Goal: Book appointment/travel/reservation

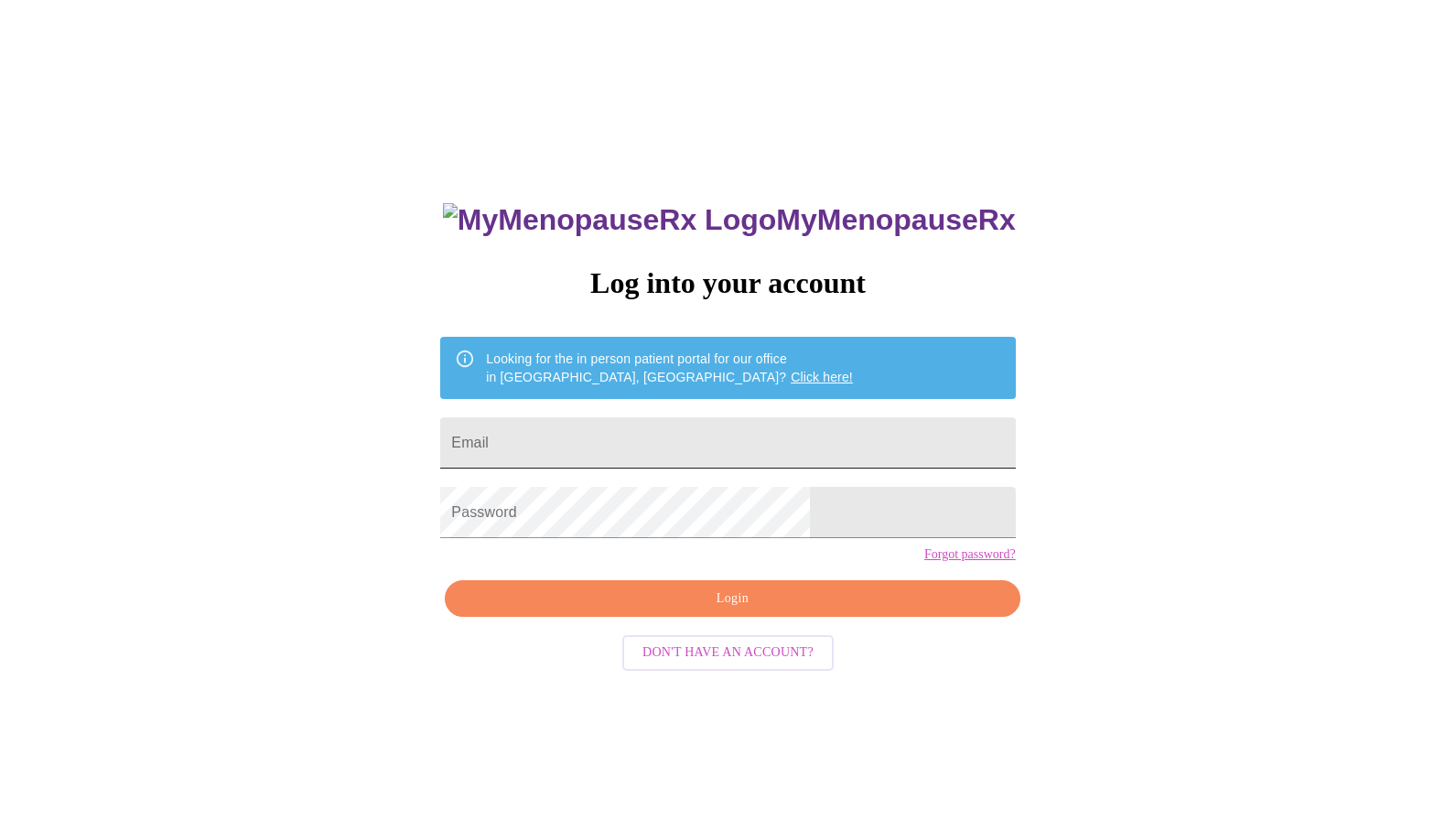
click at [635, 425] on input "Email" at bounding box center [728, 443] width 575 height 51
type input "[EMAIL_ADDRESS][DOMAIN_NAME]"
click at [754, 611] on span "Login" at bounding box center [732, 599] width 533 height 23
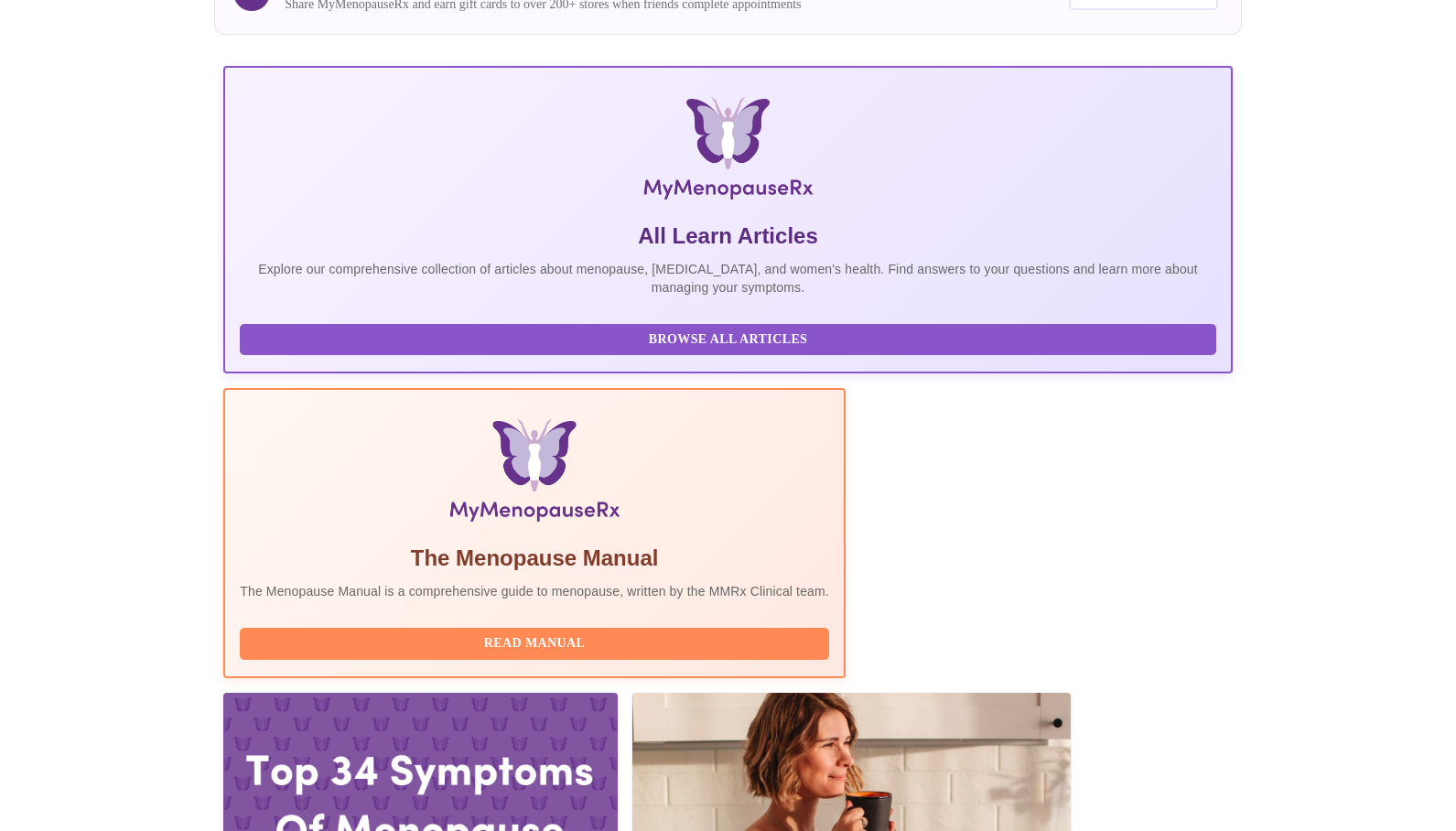
scroll to position [366, 0]
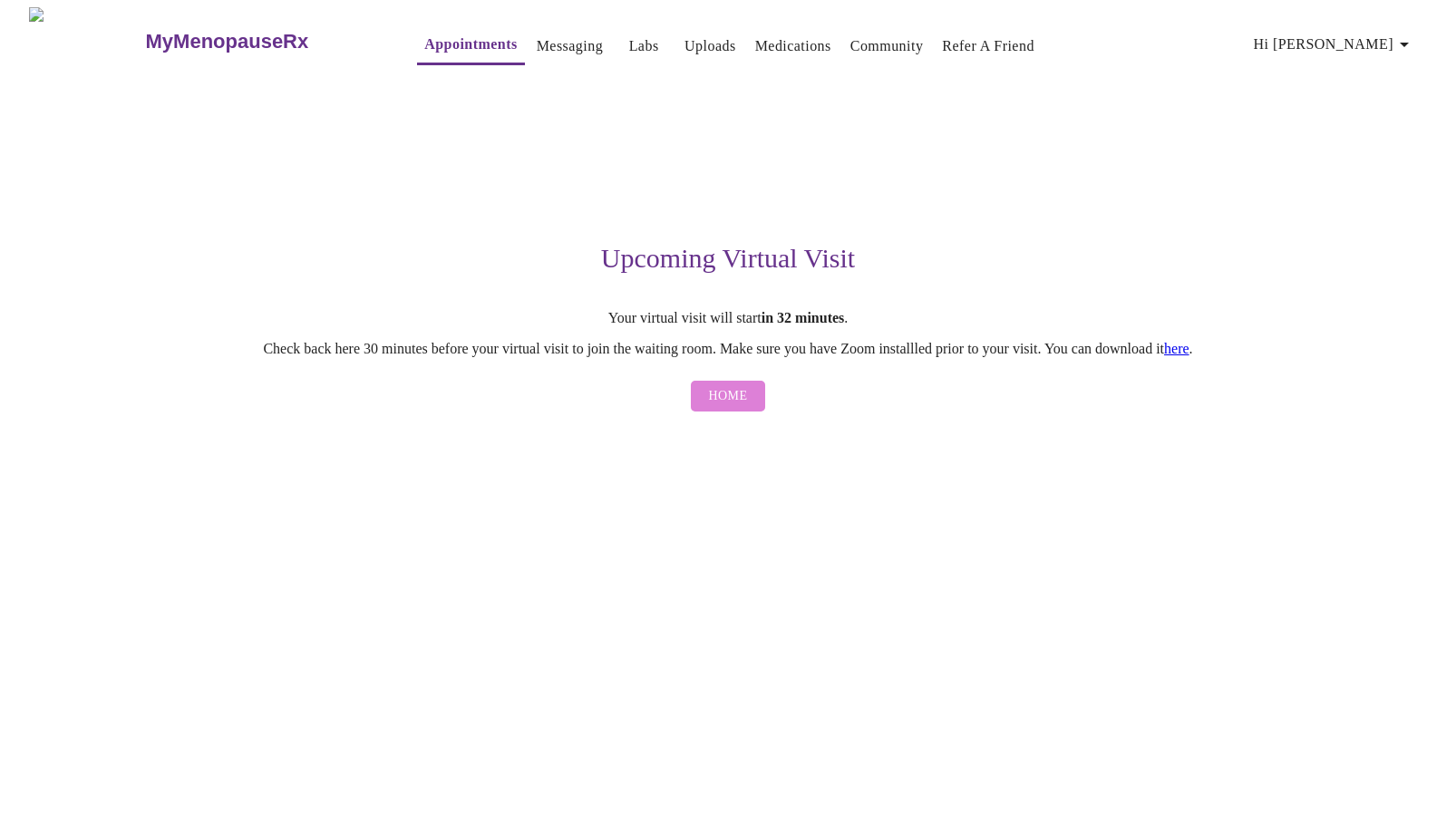
click at [747, 395] on button "Home" at bounding box center [729, 396] width 75 height 32
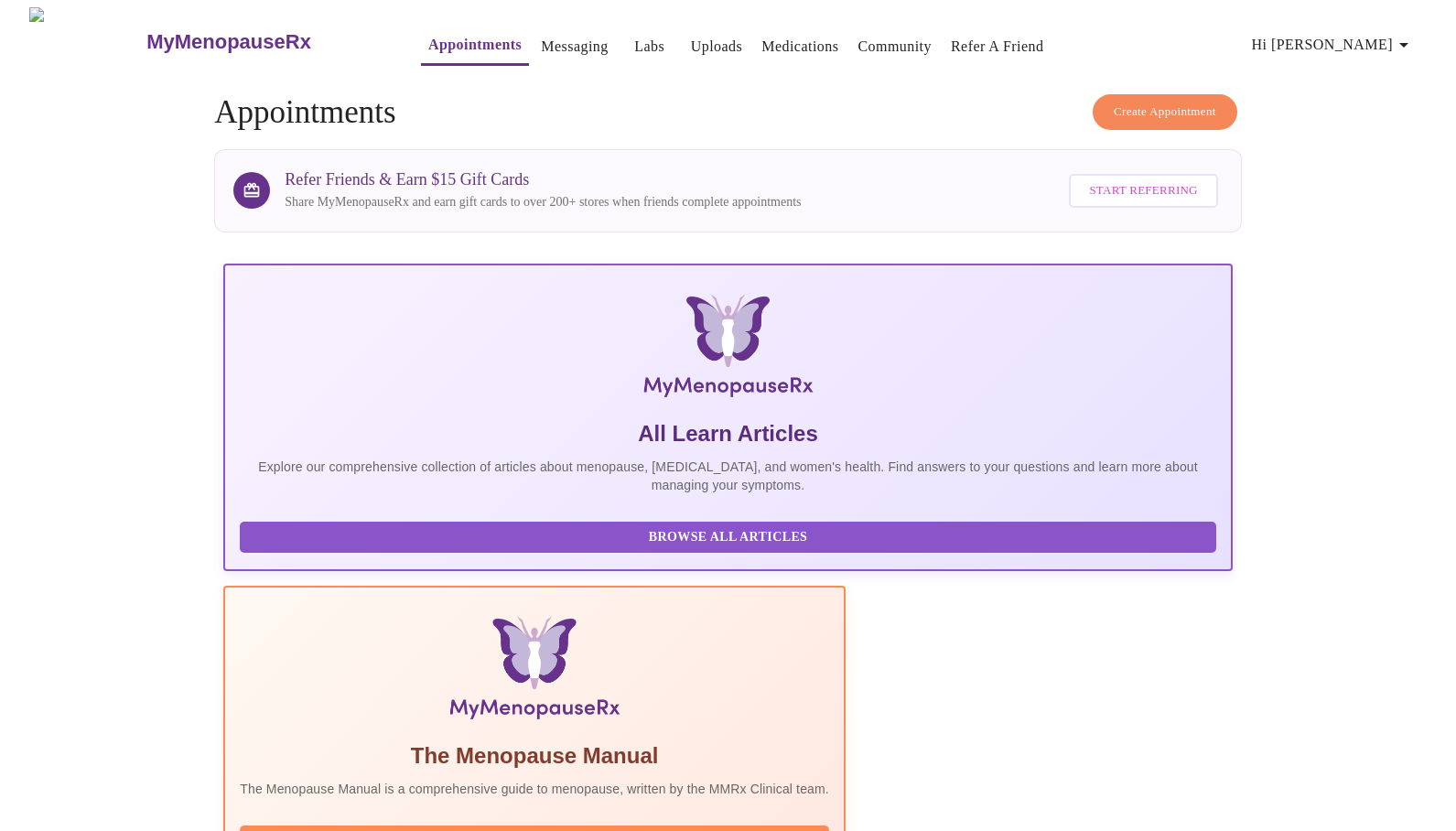
scroll to position [457, 0]
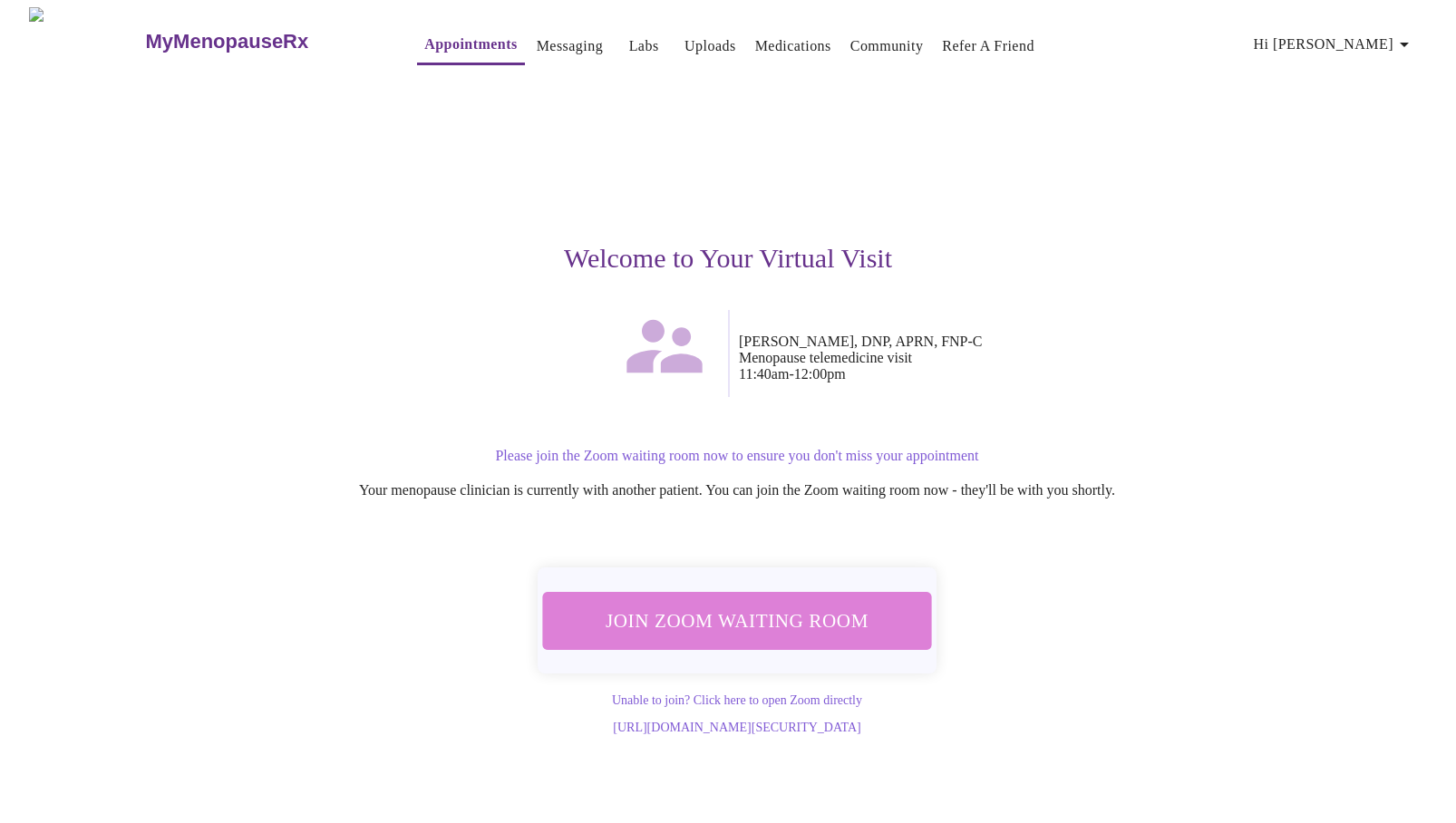
click at [748, 611] on span "Join Zoom Waiting Room" at bounding box center [737, 620] width 341 height 34
